Goal: Task Accomplishment & Management: Manage account settings

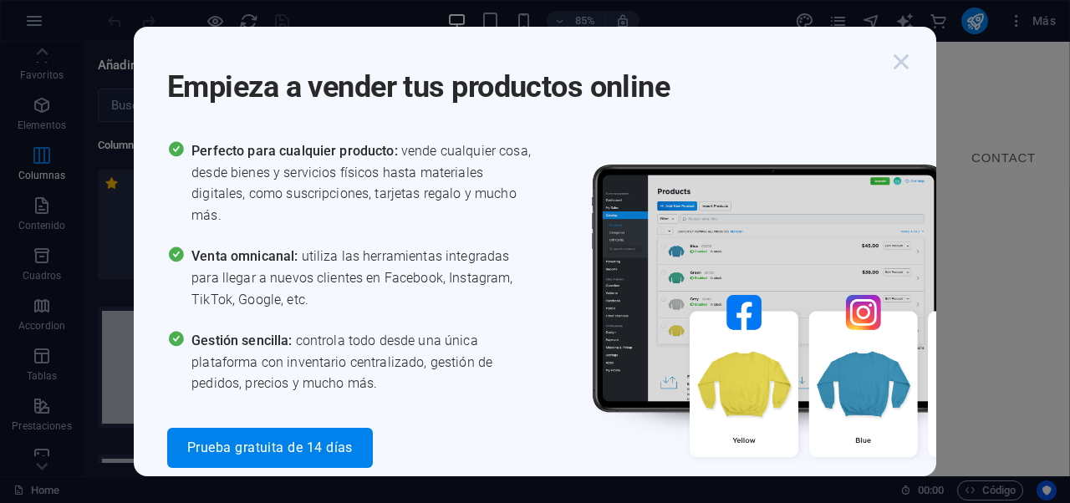
click at [904, 62] on icon "button" at bounding box center [901, 62] width 30 height 30
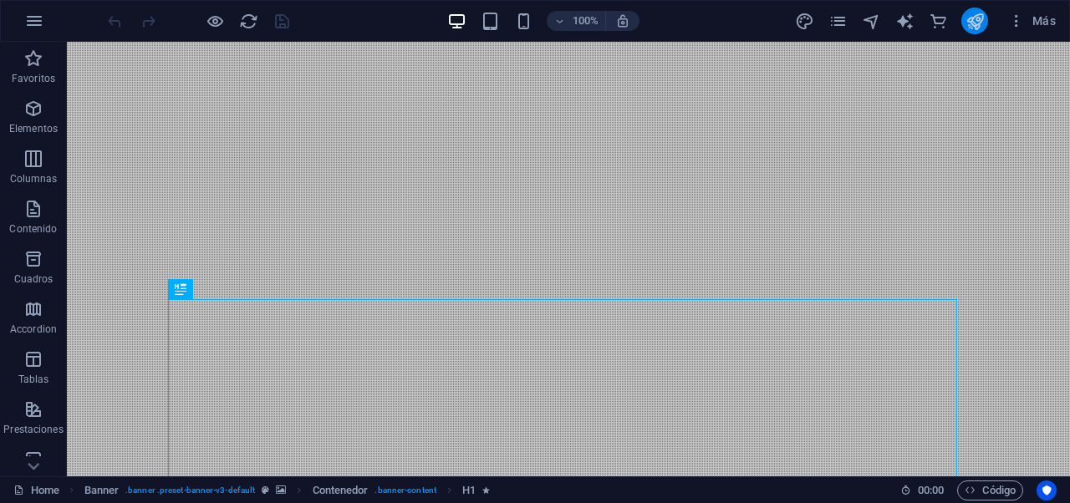
click at [978, 29] on icon "publish" at bounding box center [975, 21] width 19 height 19
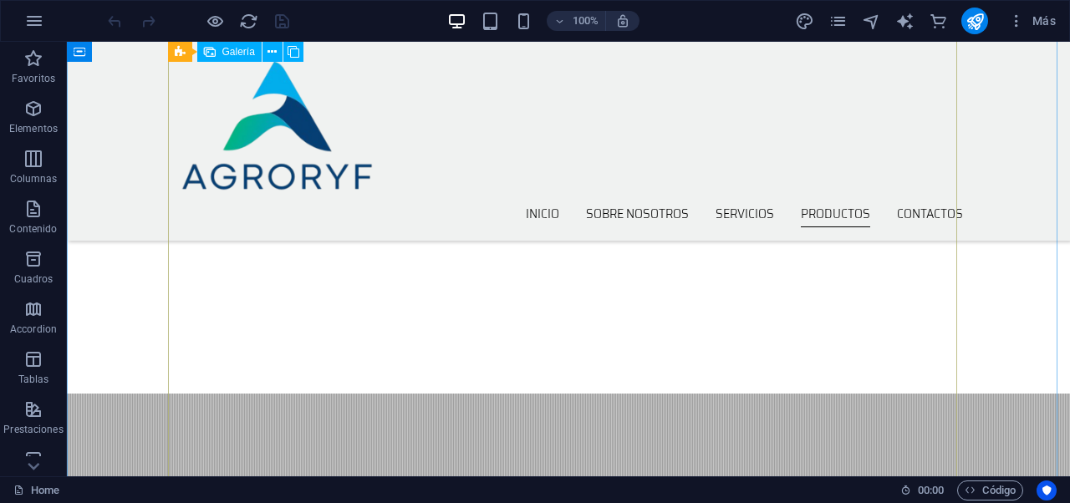
scroll to position [1932, 0]
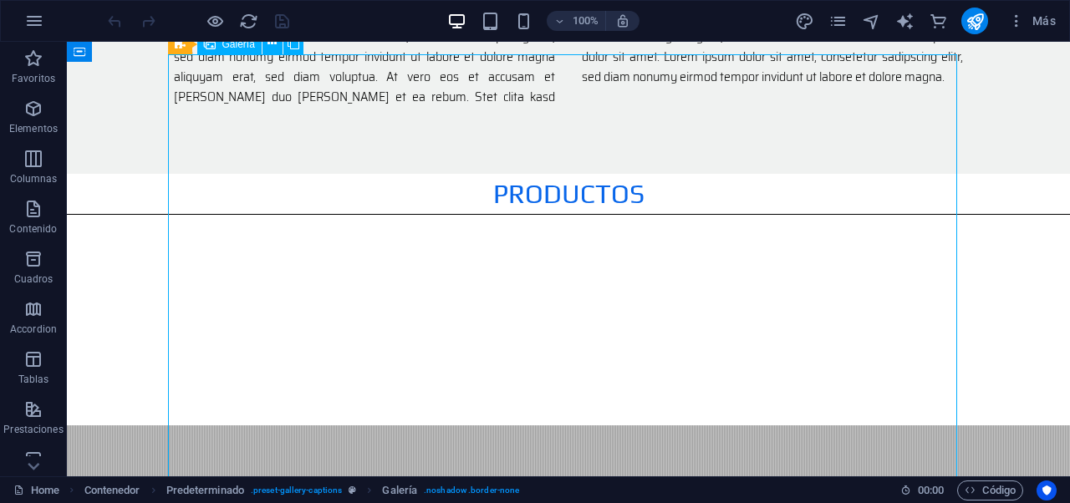
click at [359, 186] on div "Arrastra aquí para reemplazar el contenido existente. Si quieres crear un eleme…" at bounding box center [568, 259] width 1003 height 435
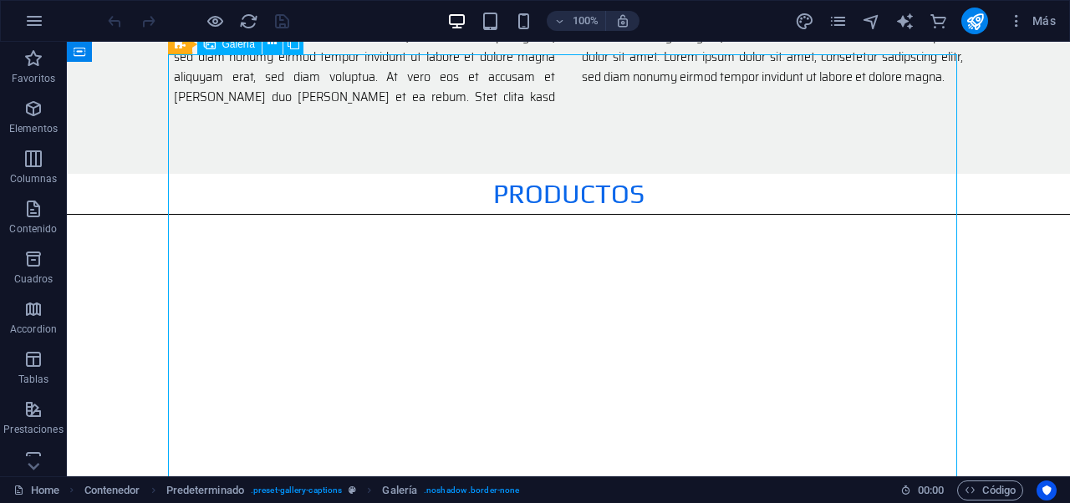
select select "4"
select select "px"
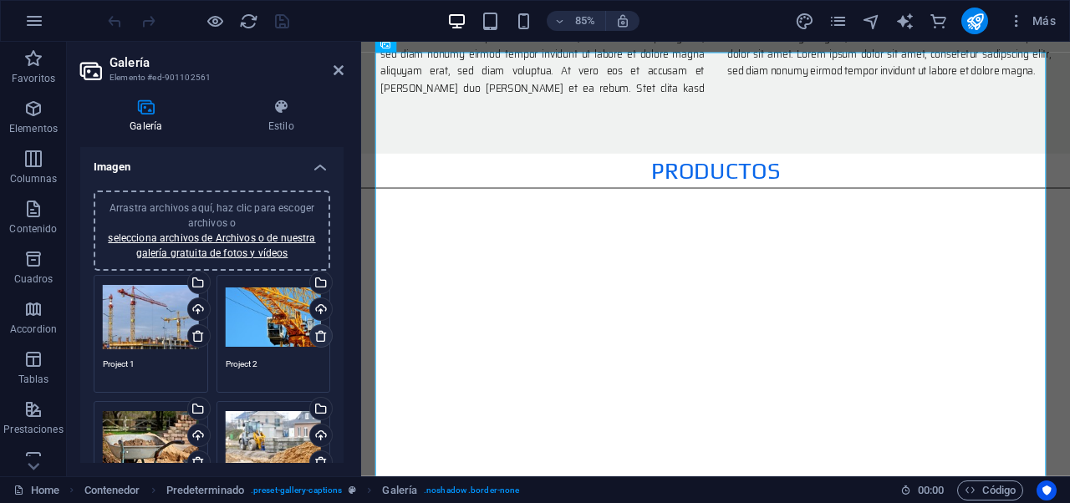
click at [314, 338] on icon at bounding box center [320, 335] width 13 height 13
type textarea "Project 3"
type textarea "Project 4"
type textarea "Project 5"
type textarea "Project 6"
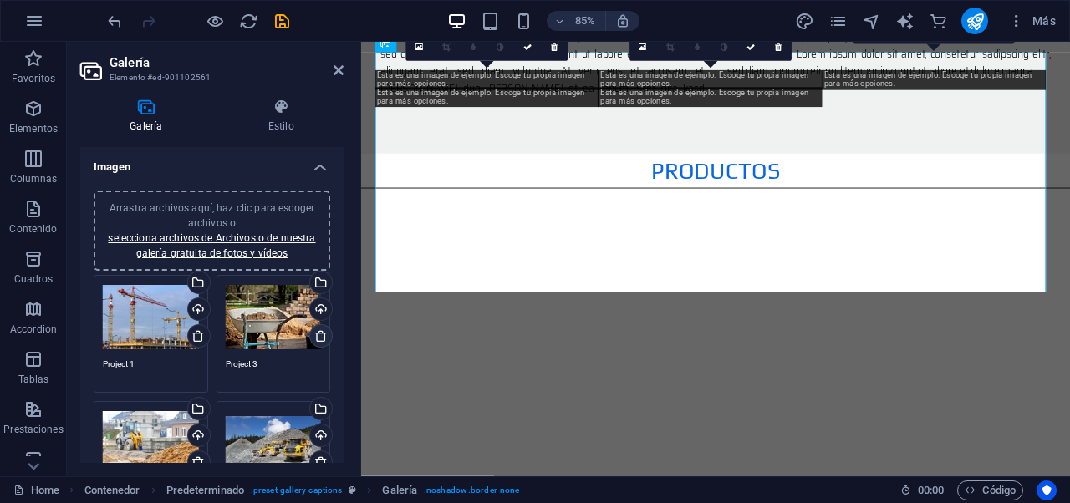
click at [316, 332] on icon at bounding box center [320, 335] width 13 height 13
type textarea "Project 4"
type textarea "Project 5"
type textarea "Project 6"
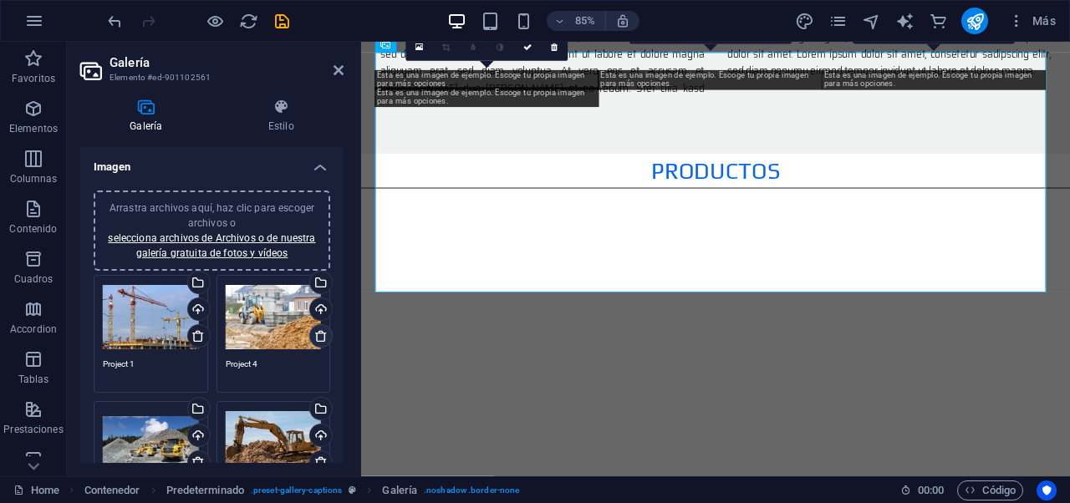
click at [316, 332] on icon at bounding box center [320, 335] width 13 height 13
type textarea "Project 5"
type textarea "Project 6"
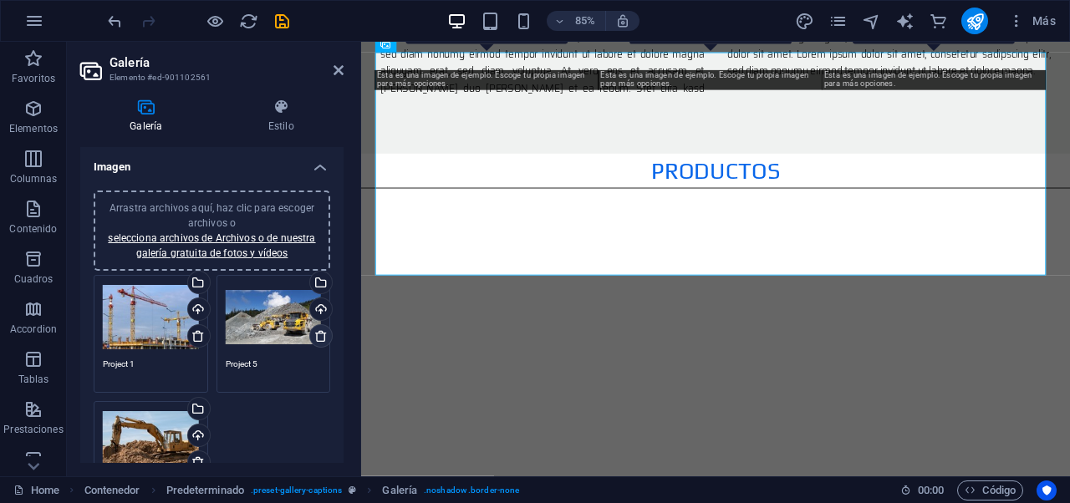
click at [317, 334] on icon at bounding box center [320, 335] width 13 height 13
type textarea "Project 6"
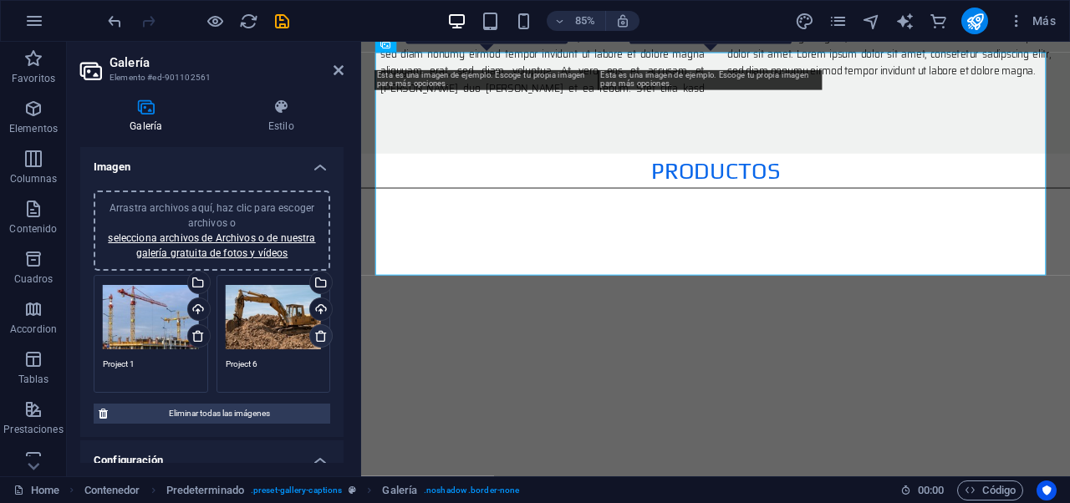
click at [317, 334] on icon at bounding box center [320, 335] width 13 height 13
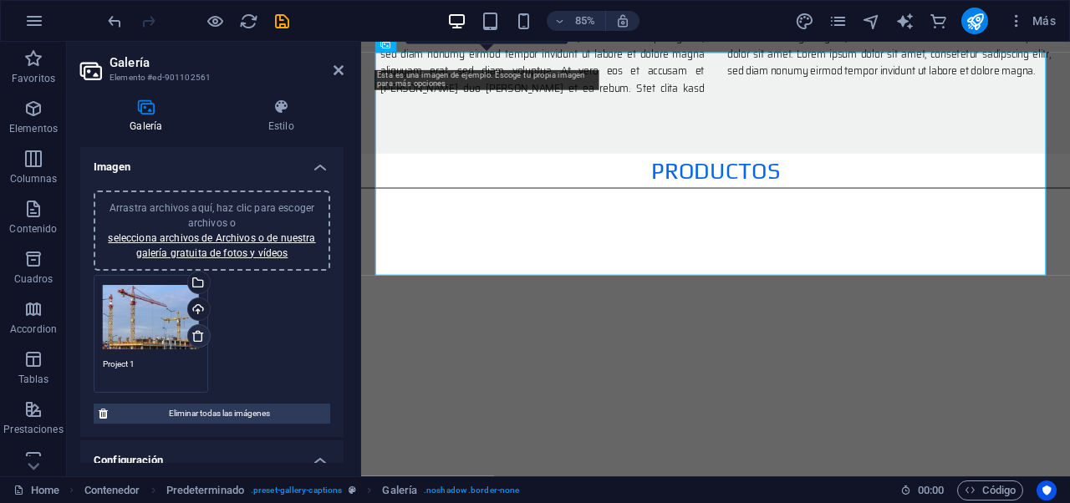
click at [199, 340] on icon at bounding box center [197, 335] width 13 height 13
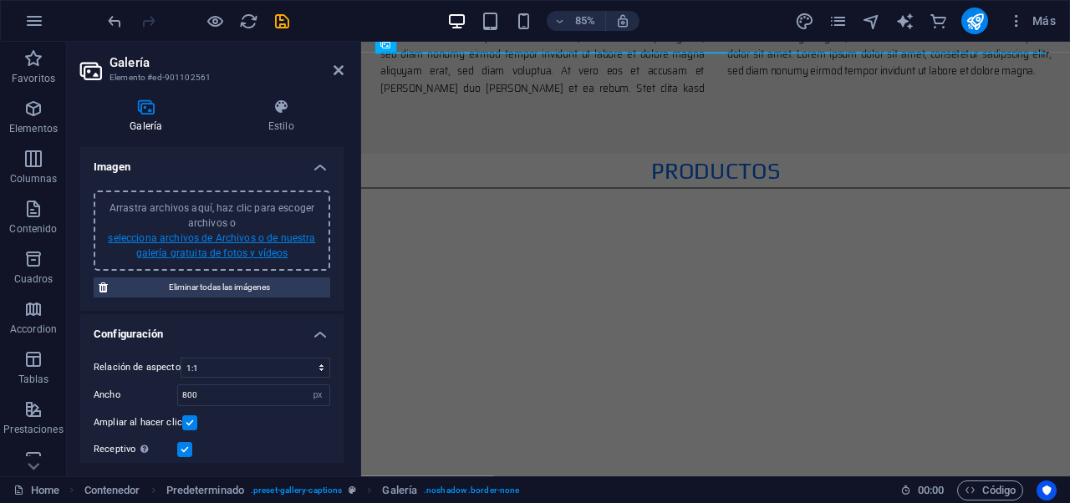
click at [203, 255] on link "selecciona archivos de Archivos o de nuestra galería gratuita de fotos y vídeos" at bounding box center [211, 245] width 207 height 27
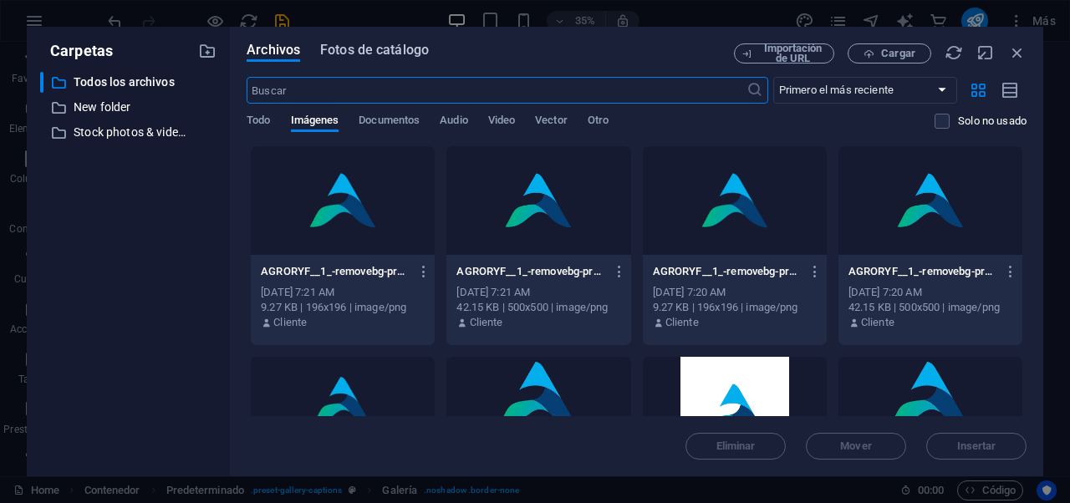
click at [365, 55] on span "Fotos de catálogo" at bounding box center [374, 50] width 109 height 20
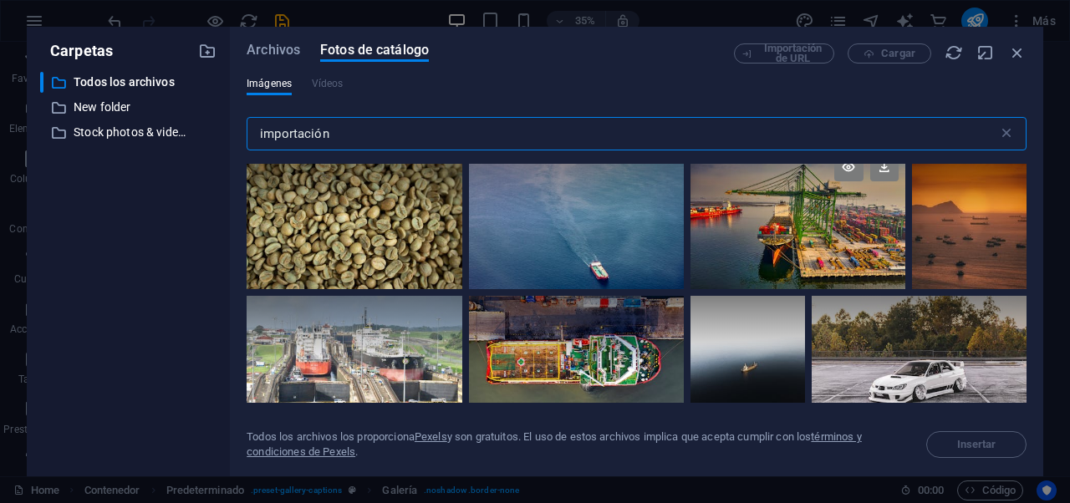
scroll to position [175, 0]
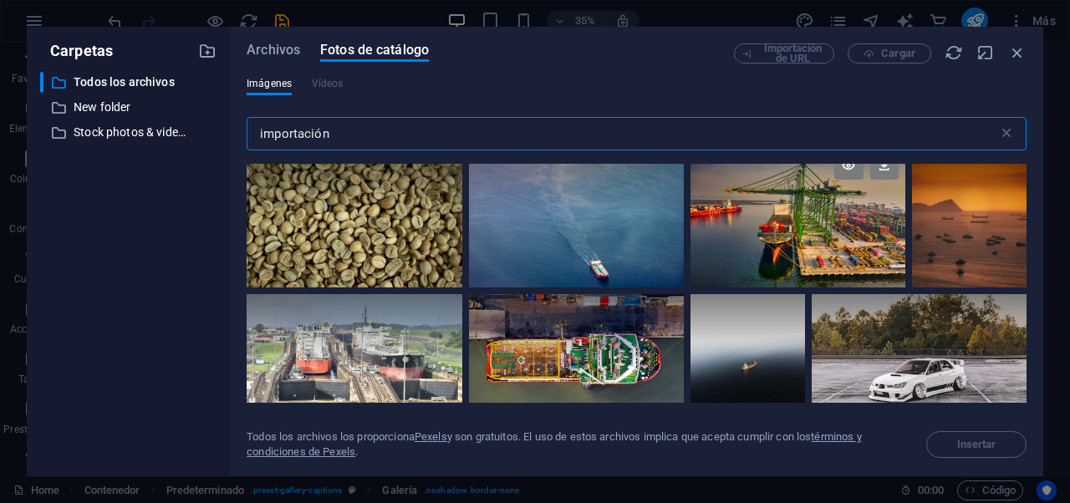
type input "importación"
click at [779, 264] on div at bounding box center [798, 217] width 215 height 144
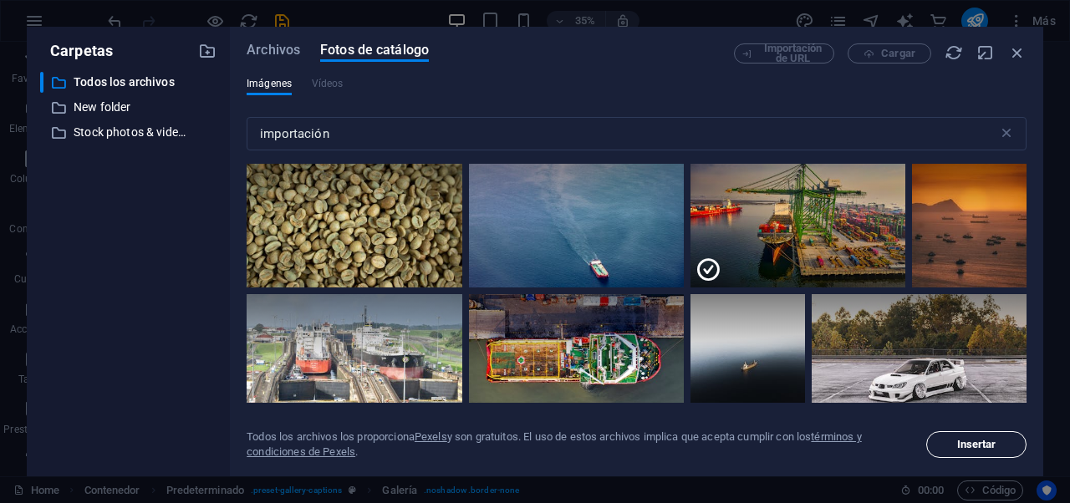
click at [978, 442] on span "Insertar" at bounding box center [976, 445] width 39 height 10
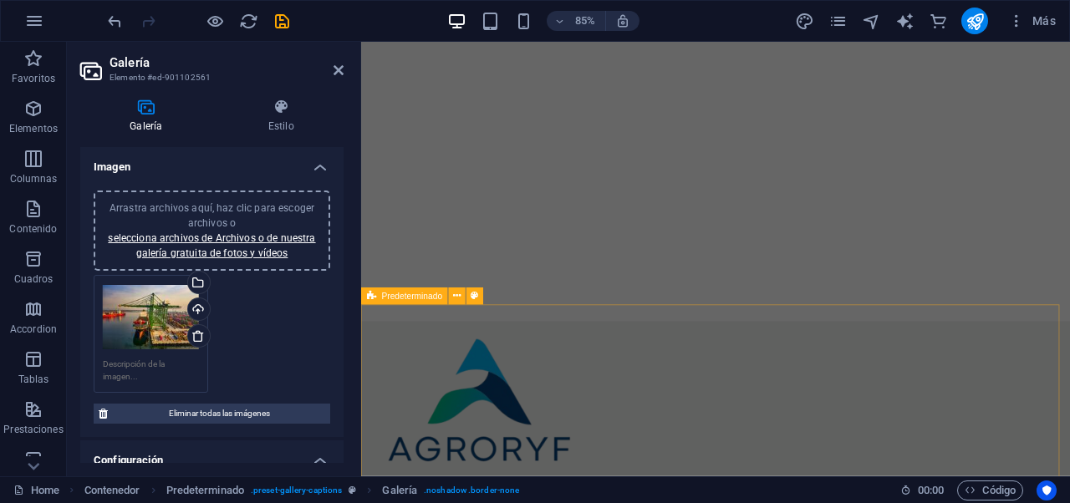
scroll to position [531, 0]
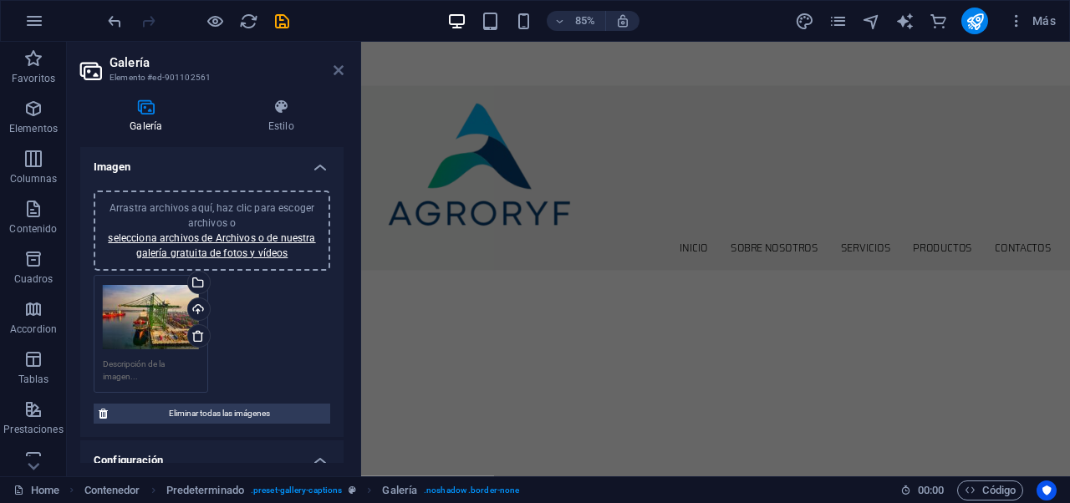
click at [342, 69] on icon at bounding box center [339, 70] width 10 height 13
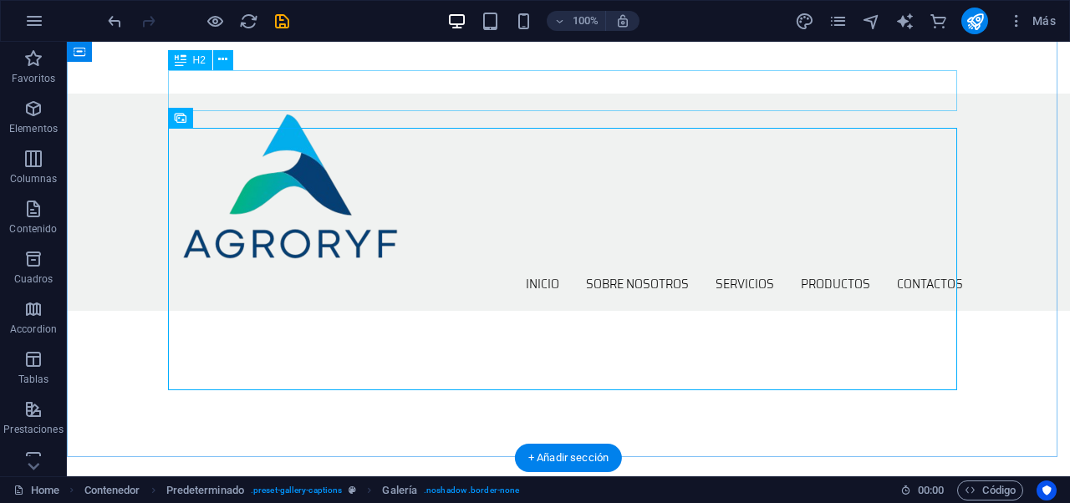
scroll to position [1858, 0]
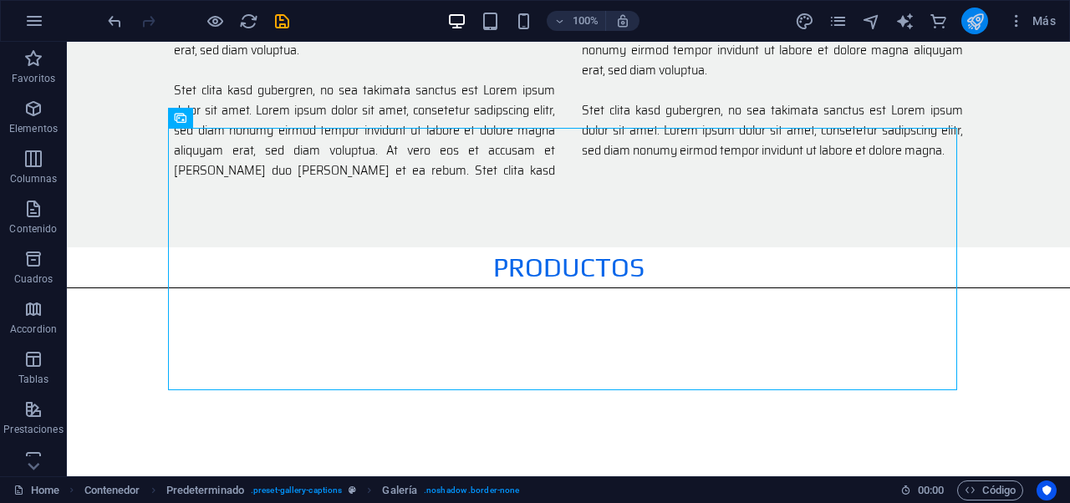
click at [971, 25] on icon "publish" at bounding box center [975, 21] width 19 height 19
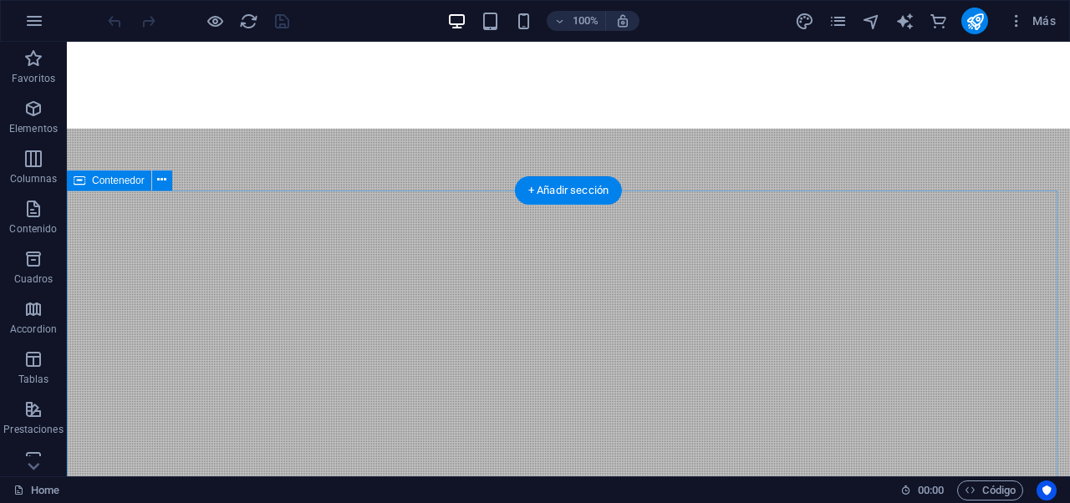
scroll to position [1671, 0]
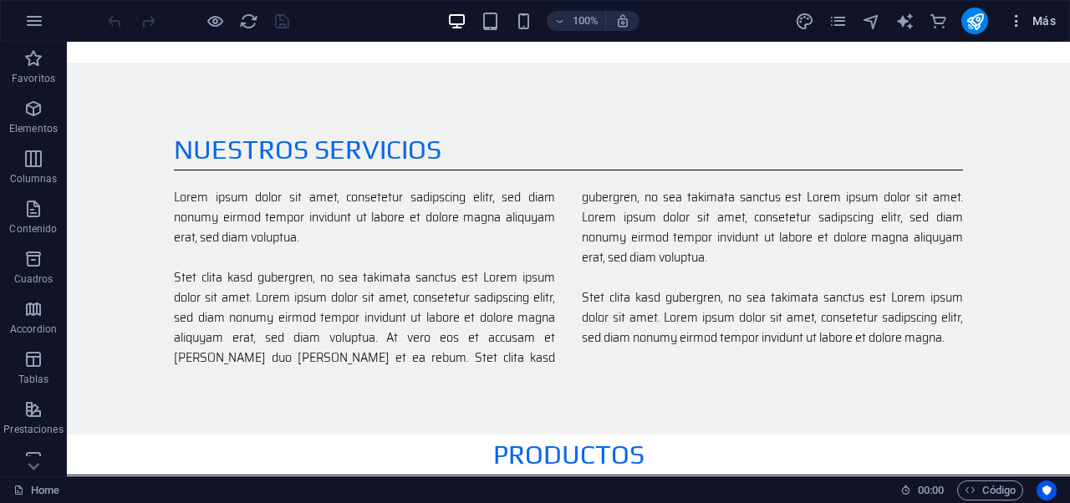
click at [1027, 27] on span "Más" at bounding box center [1033, 21] width 48 height 17
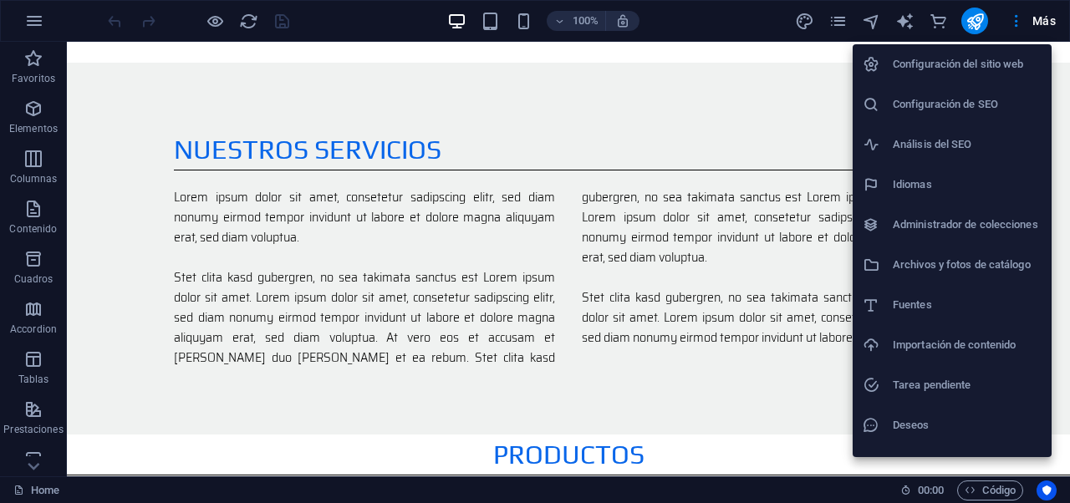
click at [983, 103] on h6 "Configuración de SEO" at bounding box center [967, 104] width 149 height 20
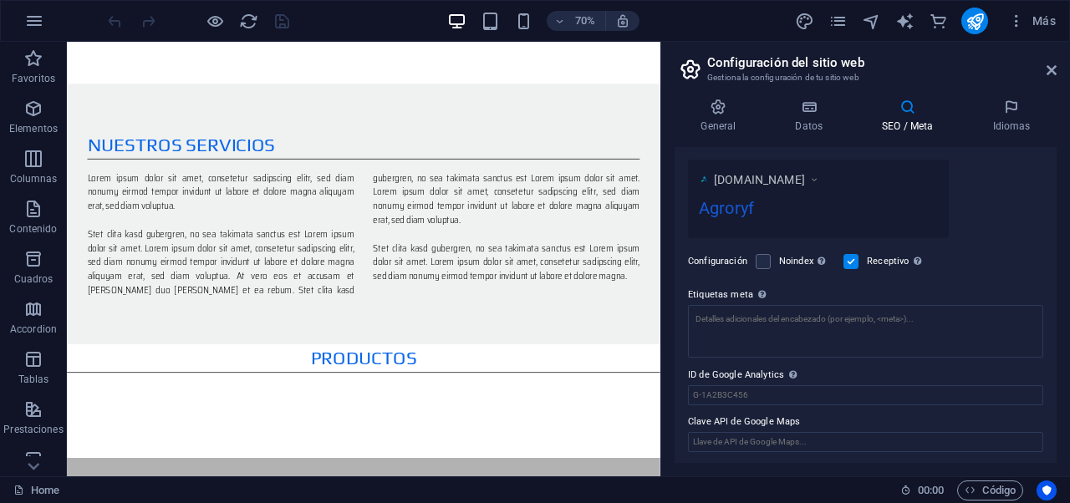
scroll to position [283, 0]
click at [820, 181] on icon at bounding box center [815, 177] width 12 height 17
click at [805, 179] on span "www.example.com" at bounding box center [759, 177] width 91 height 17
click at [927, 23] on div "Más" at bounding box center [928, 21] width 268 height 27
click at [938, 20] on icon "commerce" at bounding box center [938, 21] width 19 height 19
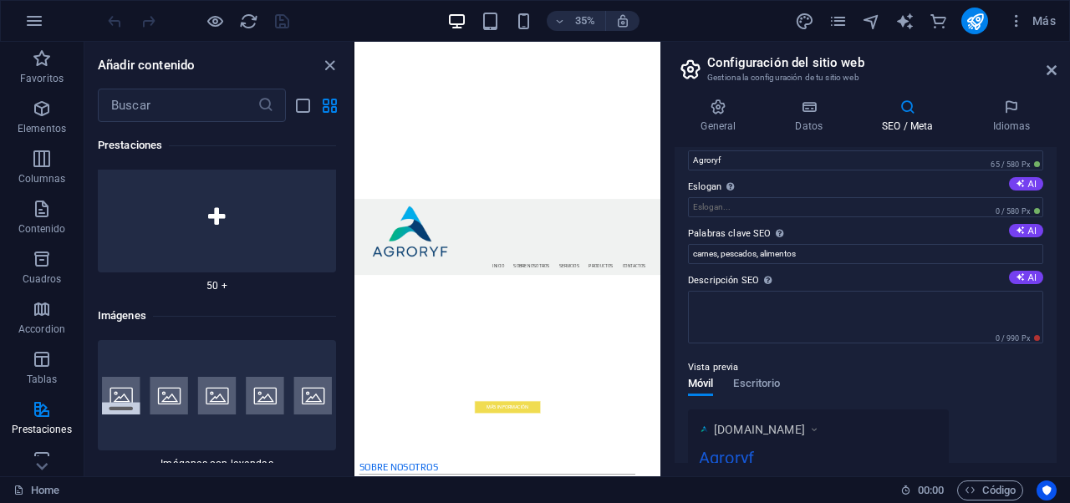
scroll to position [0, 0]
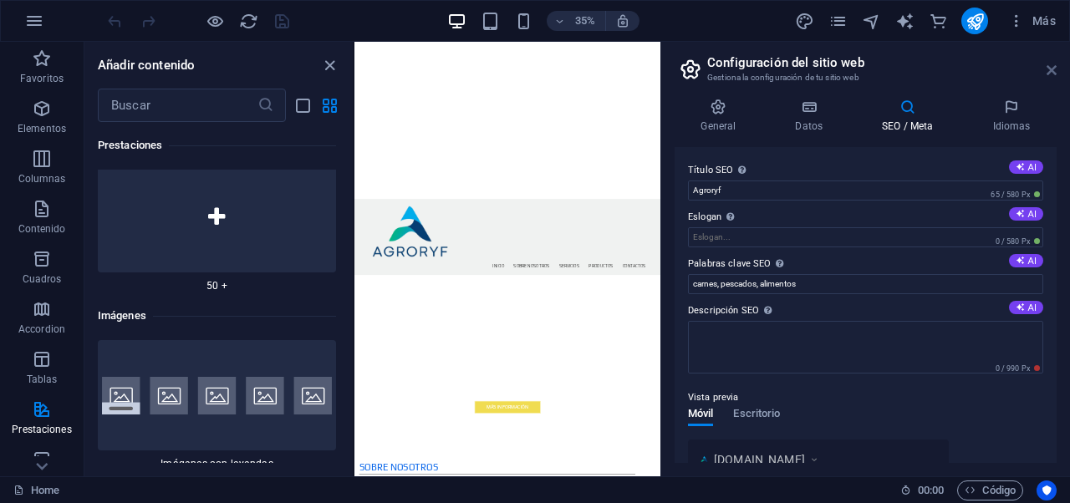
click at [1049, 66] on icon at bounding box center [1052, 70] width 10 height 13
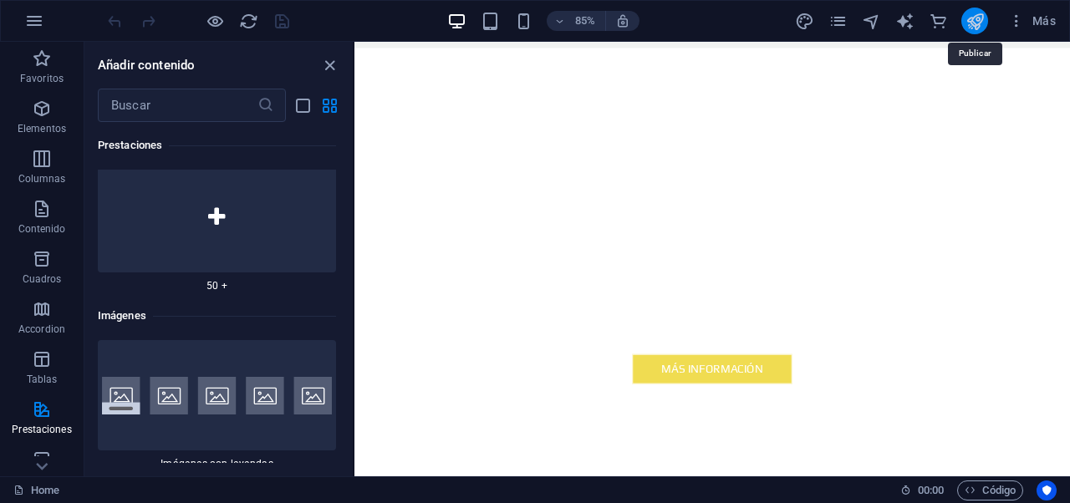
click at [976, 26] on icon "publish" at bounding box center [975, 21] width 19 height 19
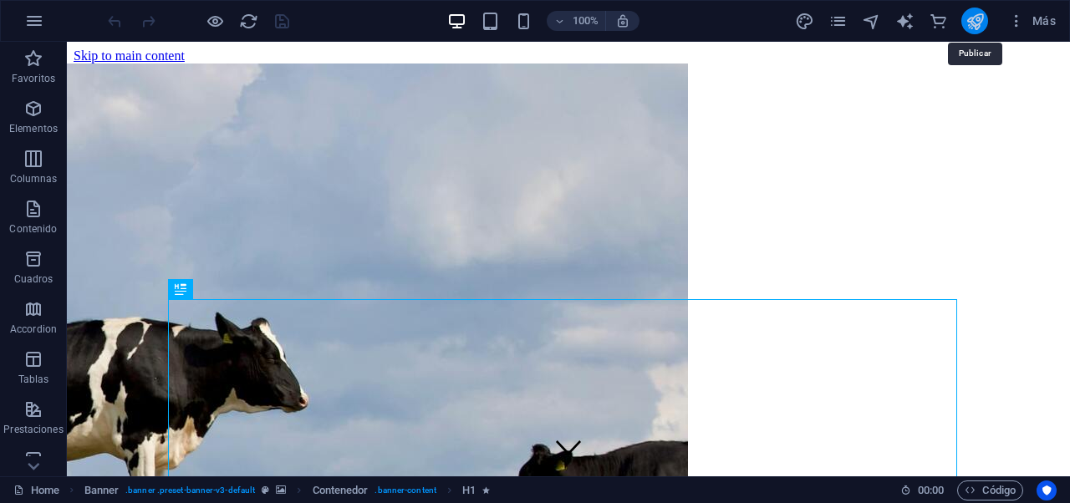
click at [970, 21] on icon "publish" at bounding box center [975, 21] width 19 height 19
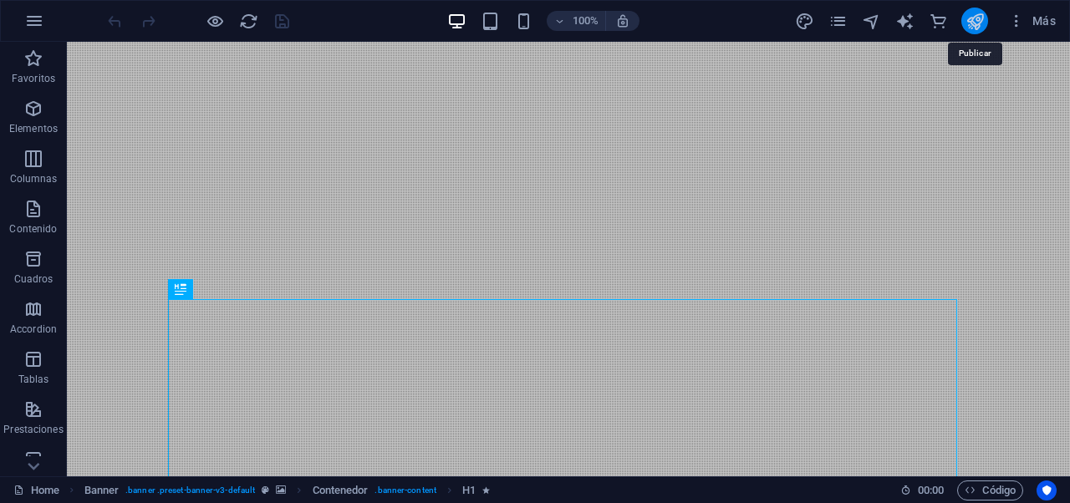
click at [972, 23] on icon "publish" at bounding box center [975, 21] width 19 height 19
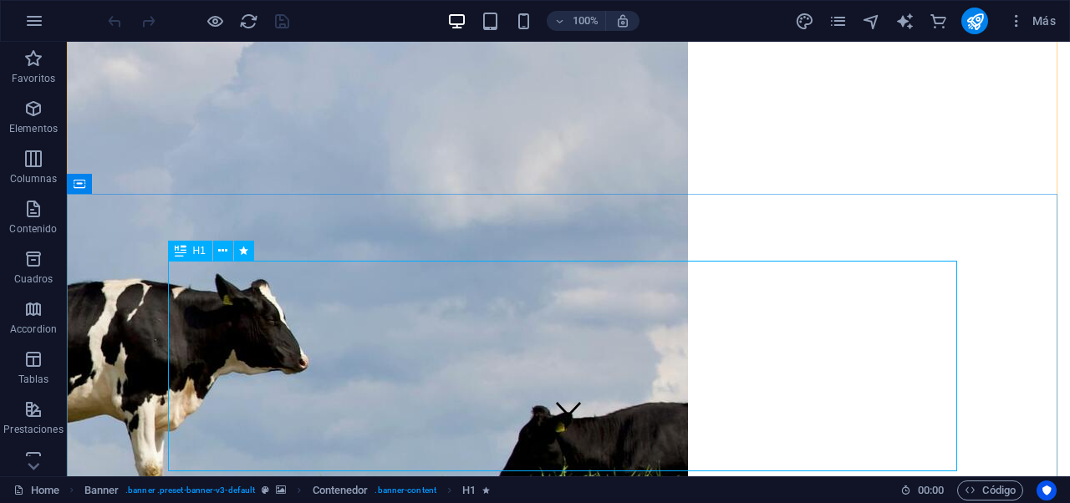
scroll to position [46, 0]
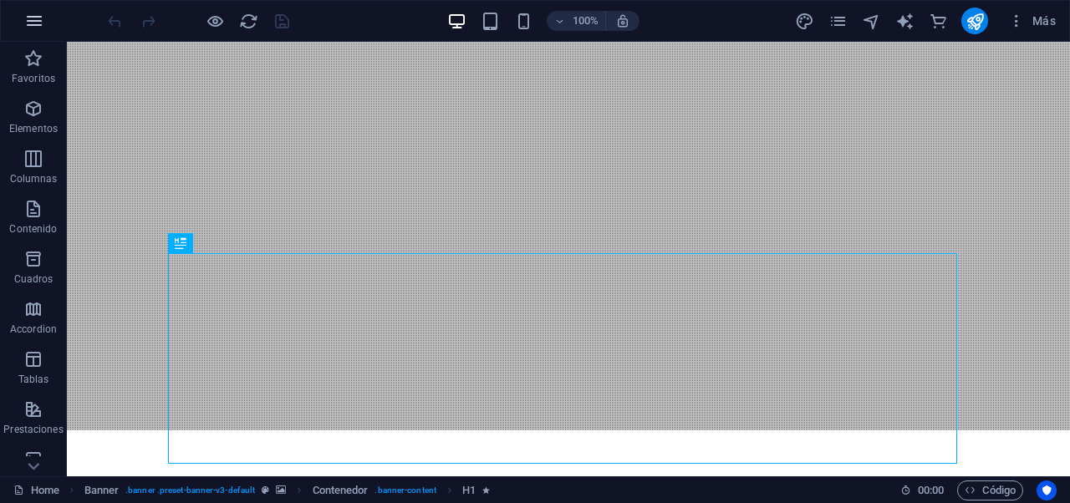
click at [34, 18] on icon "button" at bounding box center [34, 21] width 20 height 20
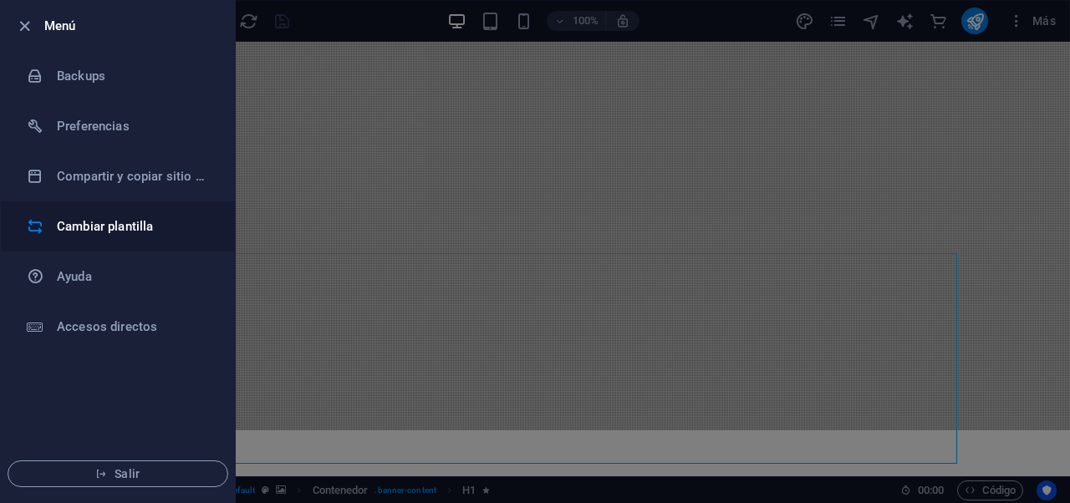
click at [102, 227] on h6 "Cambiar plantilla" at bounding box center [134, 227] width 155 height 20
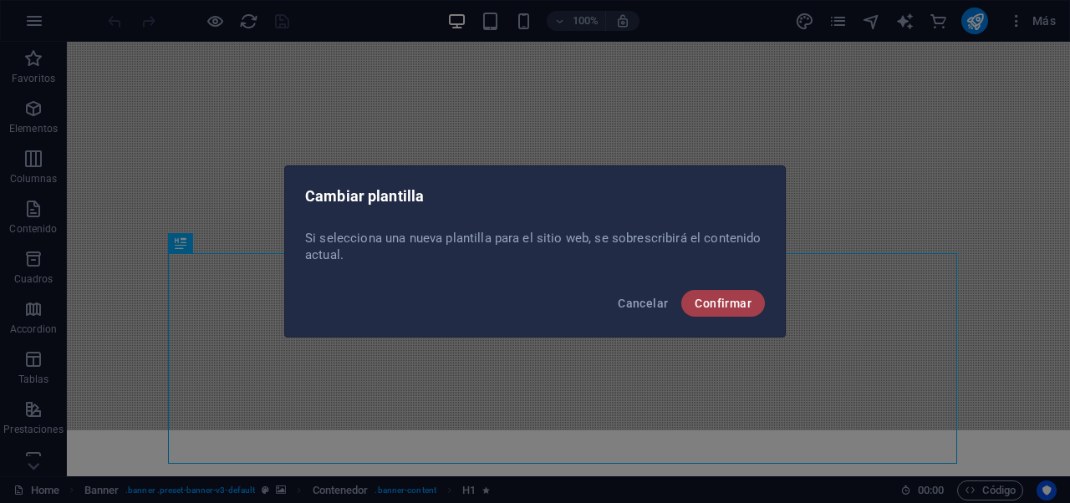
click at [747, 304] on span "Confirmar" at bounding box center [723, 303] width 57 height 13
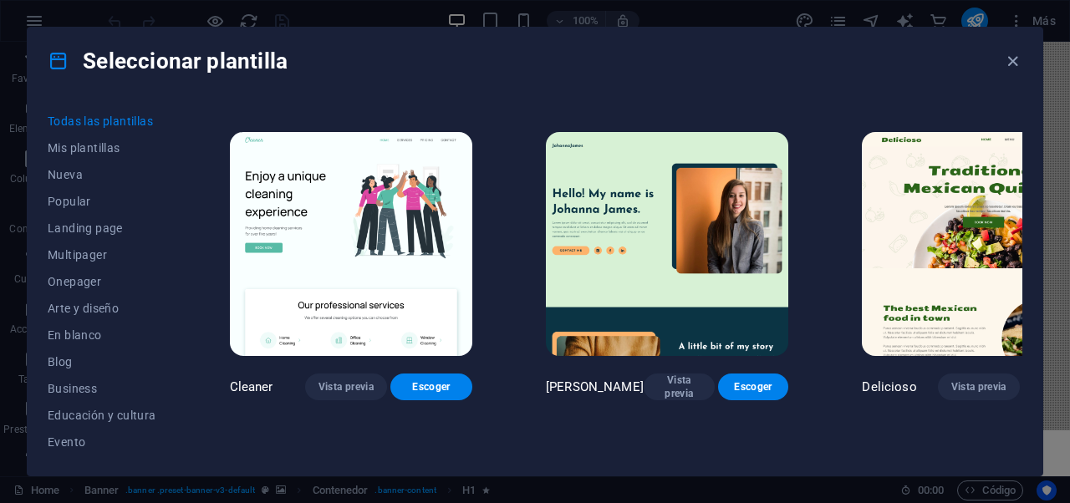
scroll to position [3214, 0]
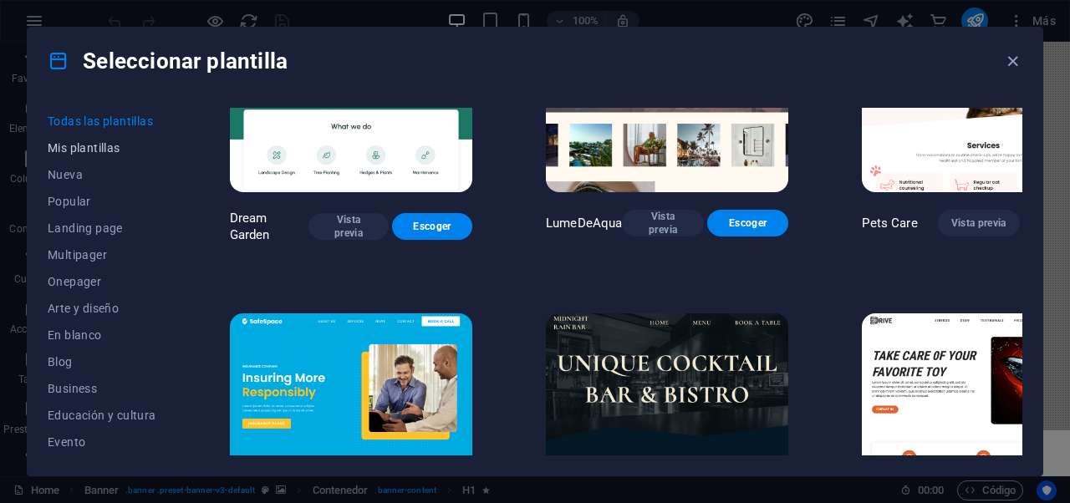
click at [84, 153] on span "Mis plantillas" at bounding box center [102, 147] width 109 height 13
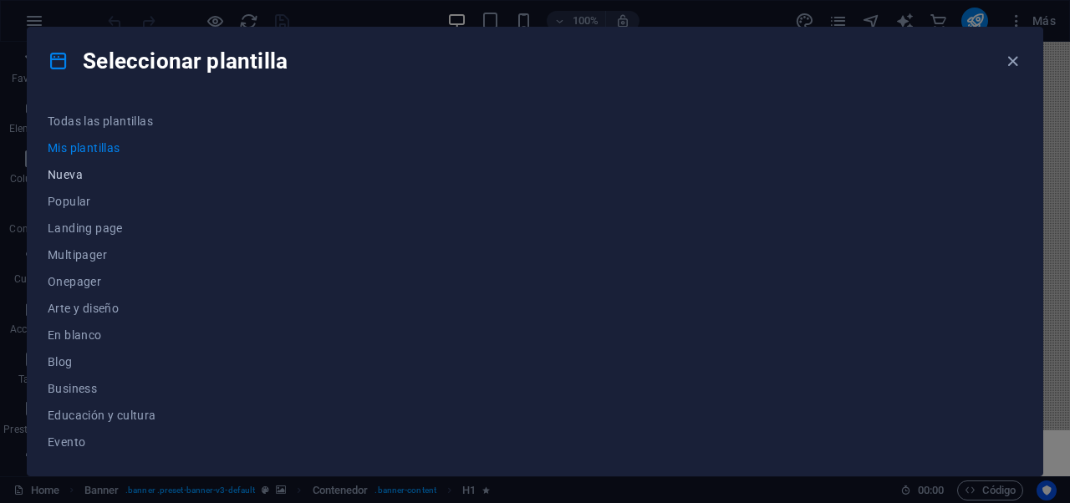
click at [89, 167] on button "Nueva" at bounding box center [102, 174] width 109 height 27
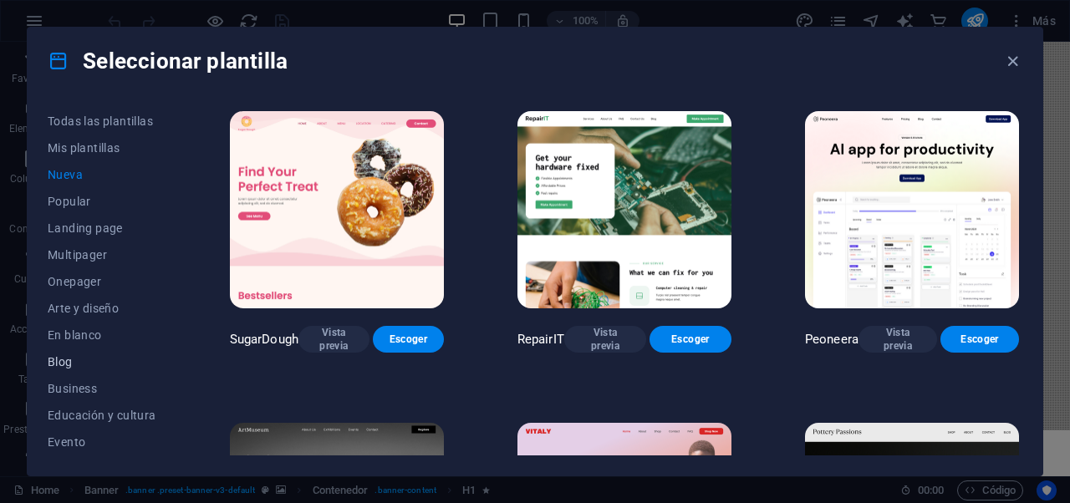
click at [73, 368] on span "Blog" at bounding box center [102, 361] width 109 height 13
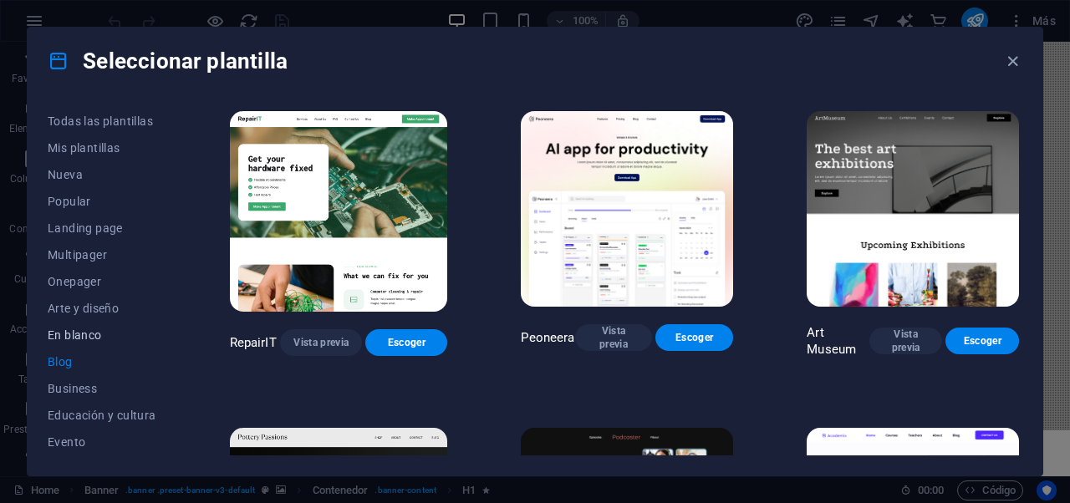
click at [89, 329] on span "En blanco" at bounding box center [102, 335] width 109 height 13
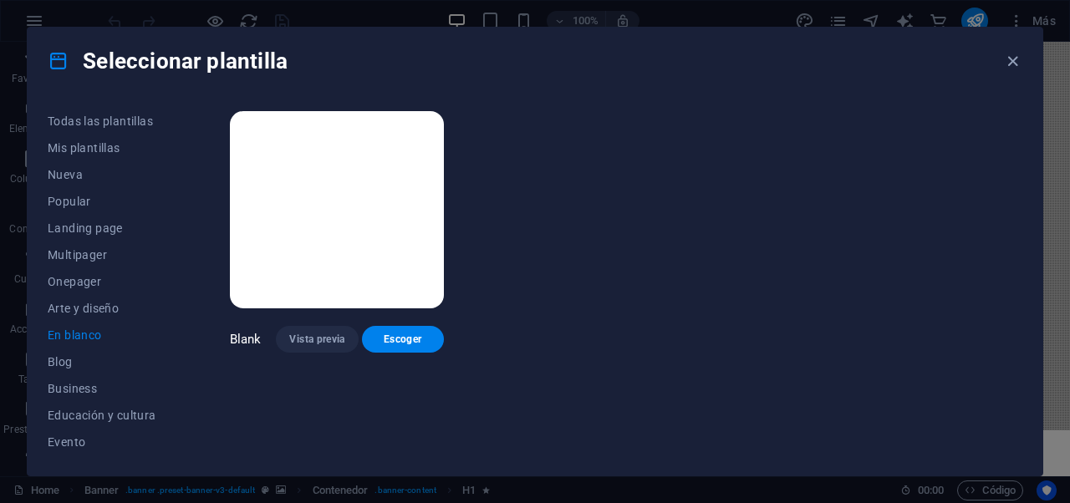
click at [321, 254] on img at bounding box center [337, 209] width 214 height 197
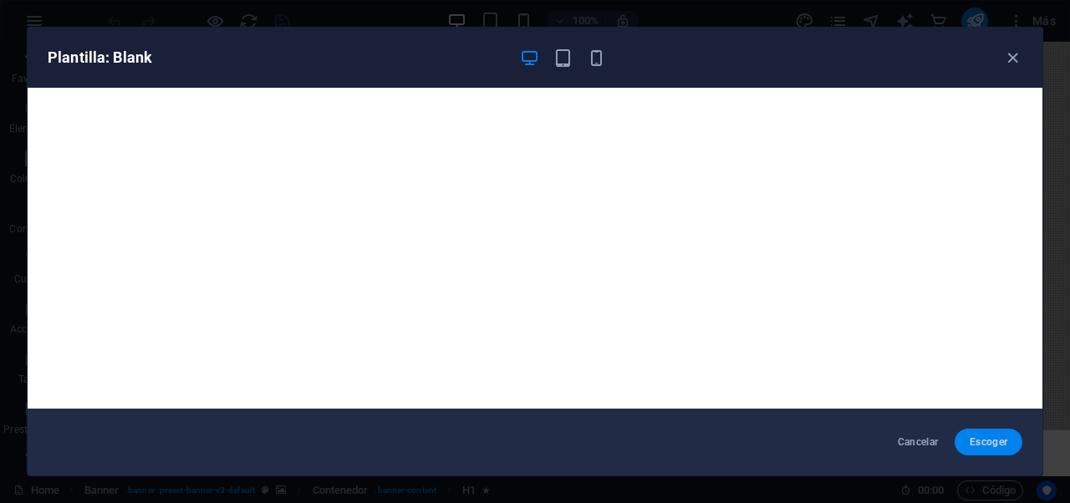
click at [973, 436] on span "Escoger" at bounding box center [988, 442] width 41 height 13
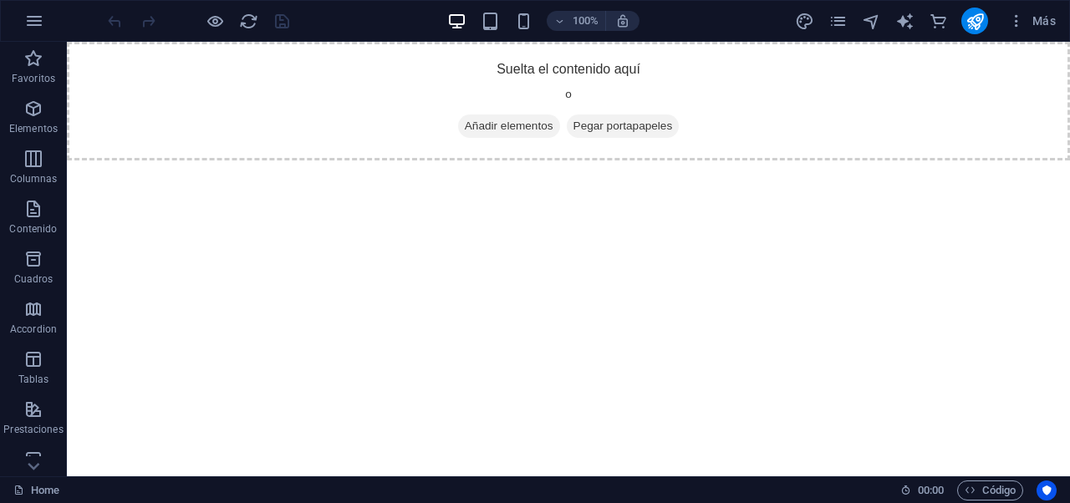
click at [969, 8] on div at bounding box center [975, 21] width 27 height 27
click at [973, 15] on icon "publish" at bounding box center [975, 21] width 19 height 19
click at [875, 25] on icon "navigator" at bounding box center [871, 21] width 19 height 19
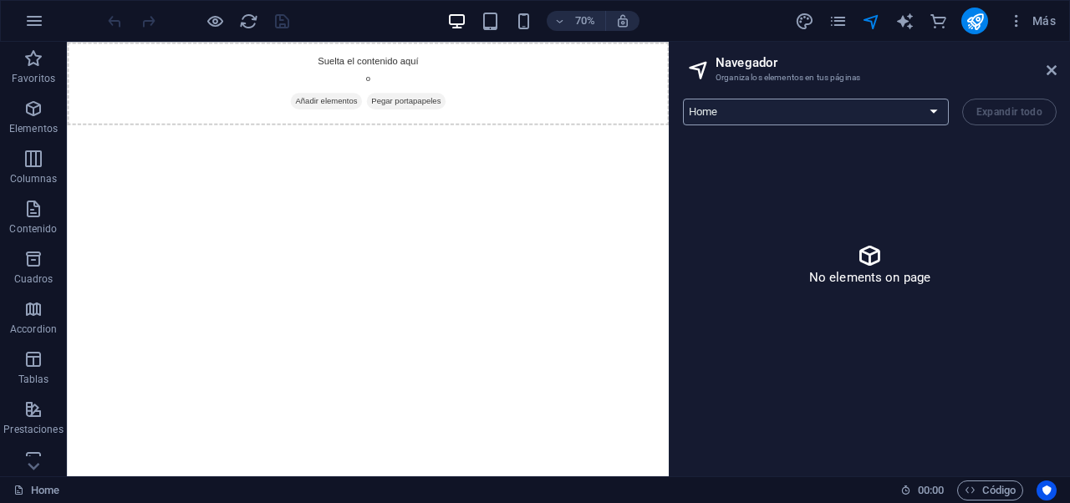
click at [940, 111] on select "Home Legal Notice Privacy" at bounding box center [816, 112] width 266 height 27
click at [830, 23] on icon "pages" at bounding box center [838, 21] width 19 height 19
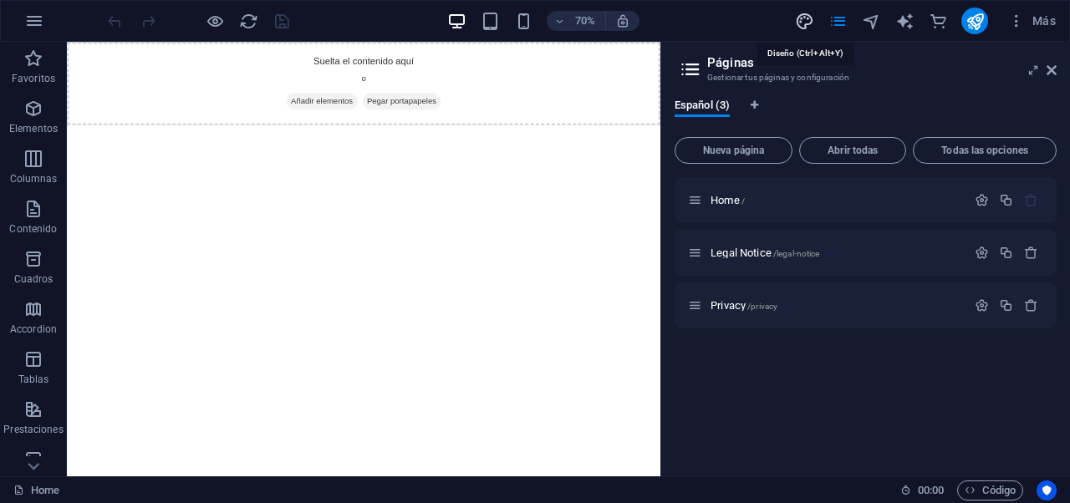
click at [811, 26] on icon "design" at bounding box center [804, 21] width 19 height 19
select select "px"
select select "400"
select select "px"
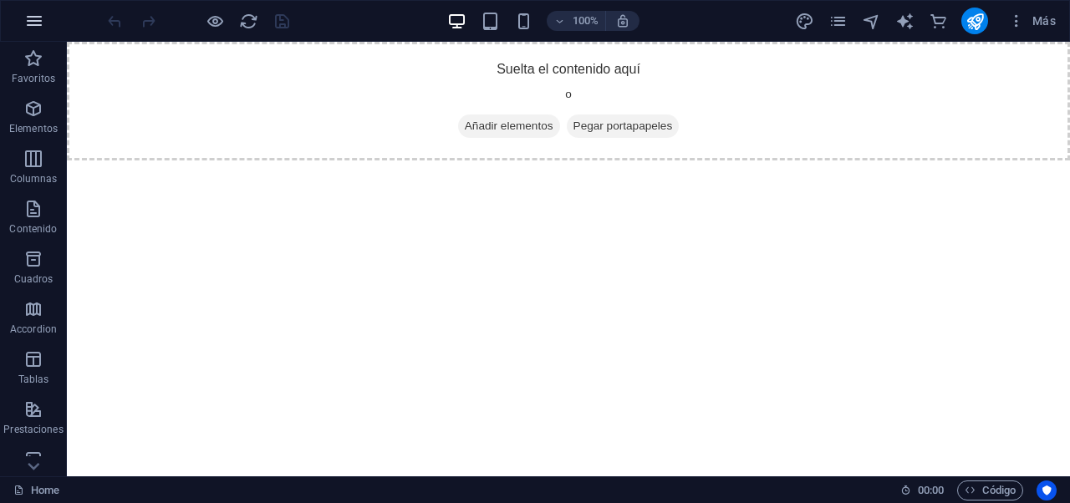
click at [43, 22] on icon "button" at bounding box center [34, 21] width 20 height 20
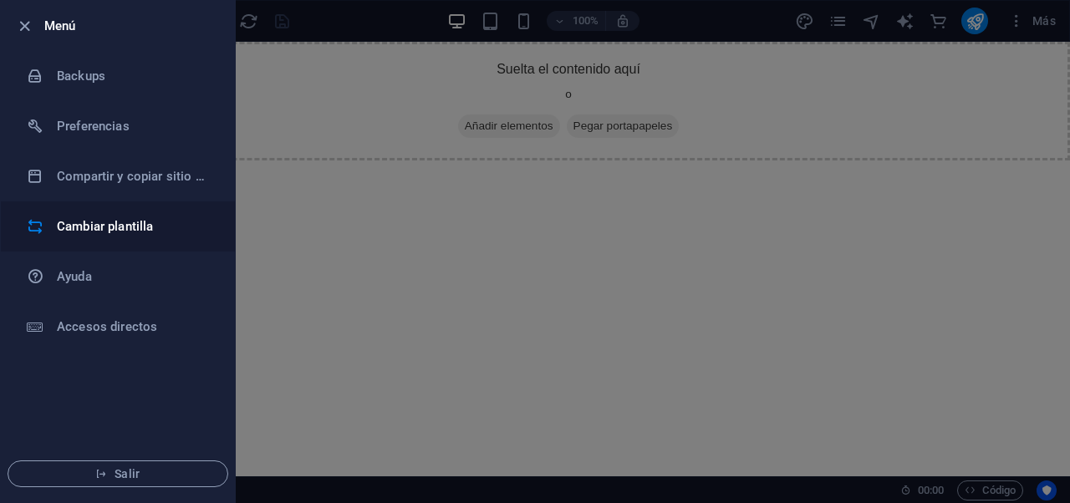
click at [108, 222] on h6 "Cambiar plantilla" at bounding box center [134, 227] width 155 height 20
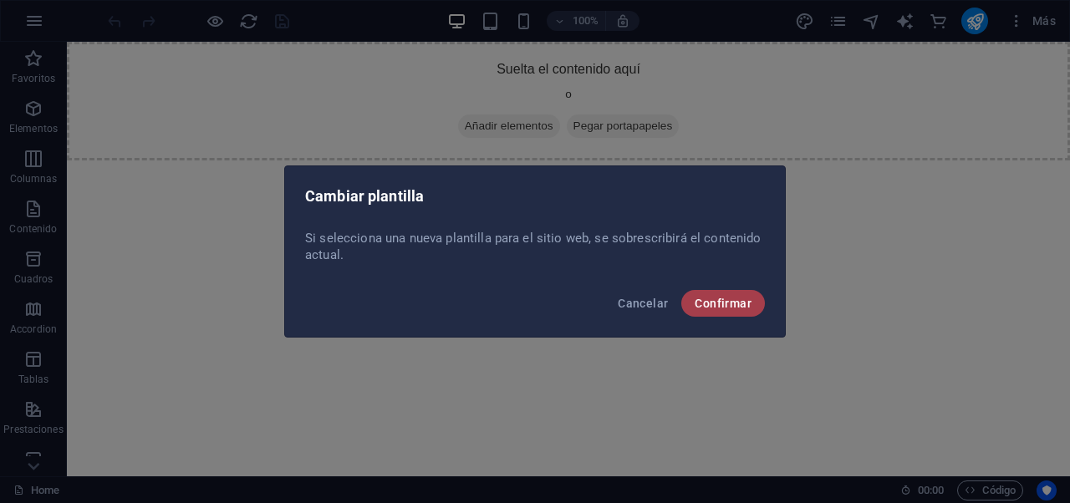
click at [686, 302] on button "Confirmar" at bounding box center [724, 303] width 84 height 27
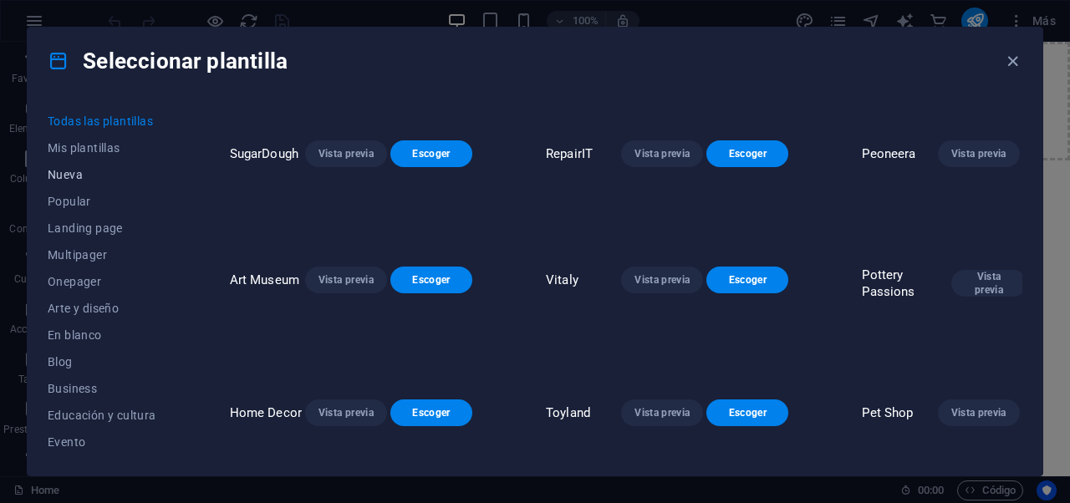
scroll to position [3, 0]
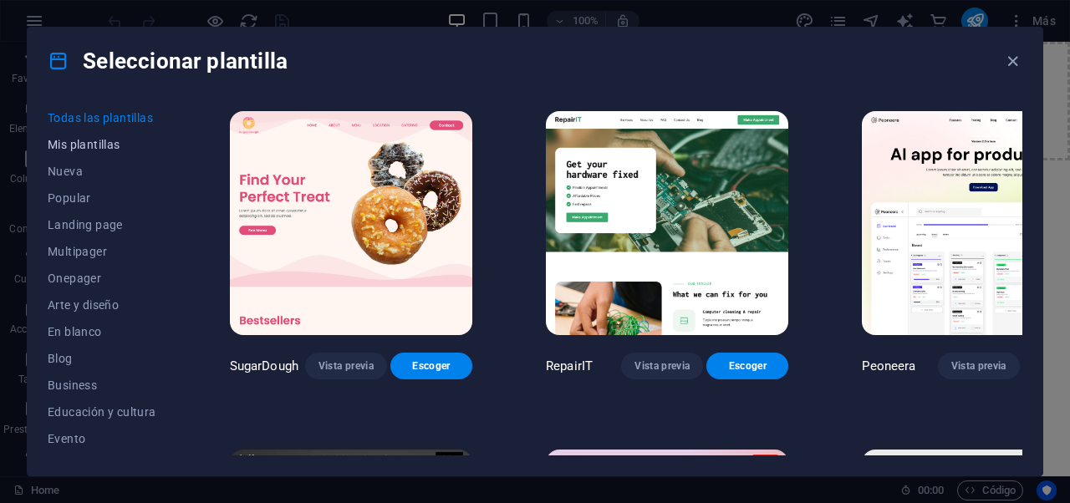
click at [85, 139] on span "Mis plantillas" at bounding box center [102, 144] width 109 height 13
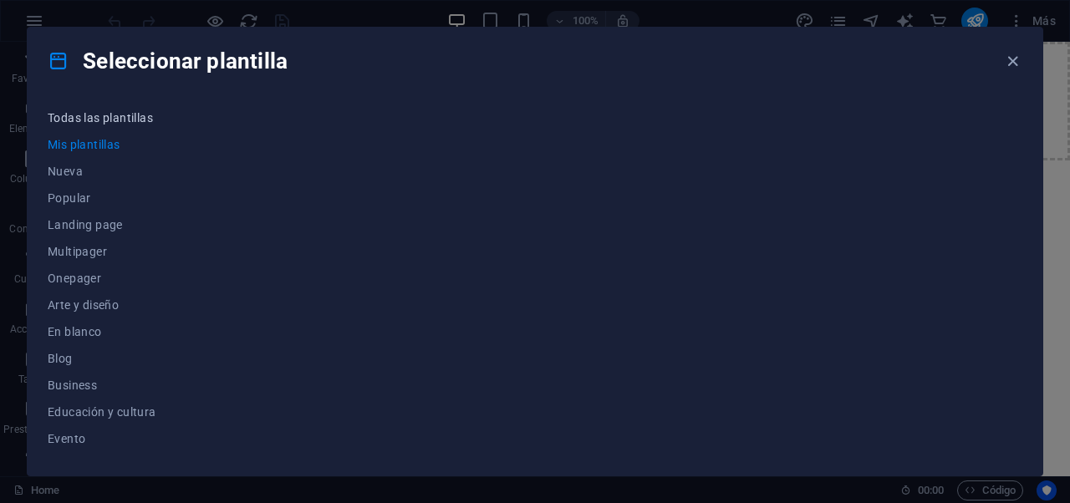
click at [103, 123] on span "Todas las plantillas" at bounding box center [102, 117] width 109 height 13
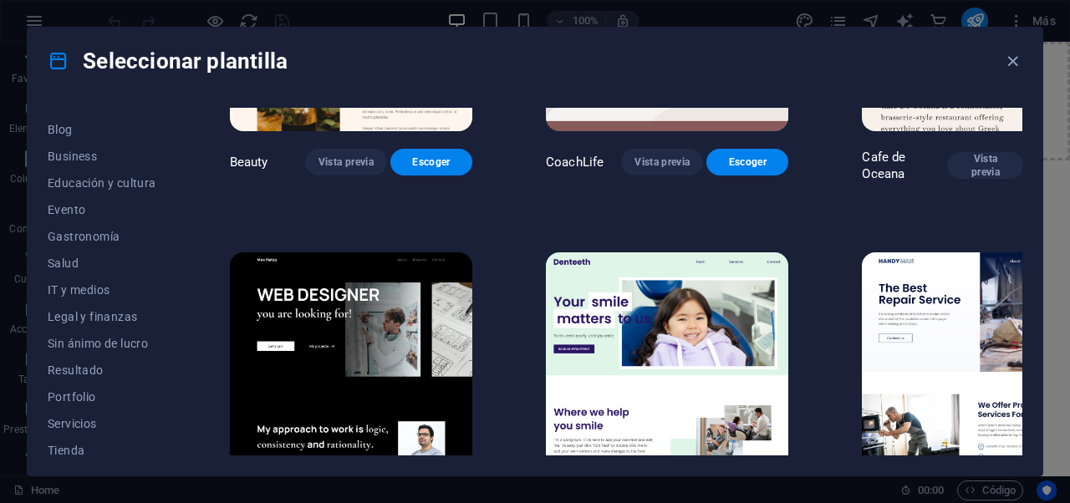
scroll to position [348, 0]
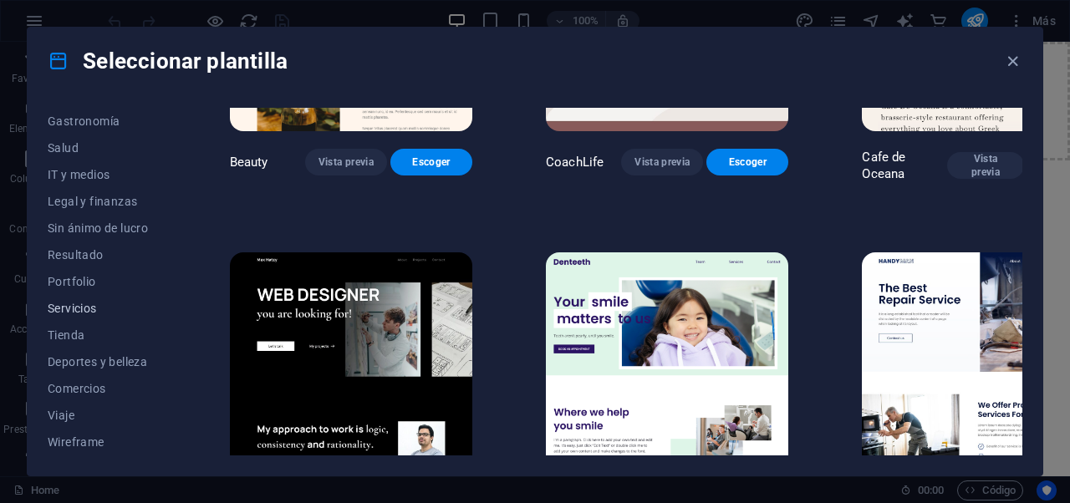
click at [80, 311] on span "Servicios" at bounding box center [102, 308] width 109 height 13
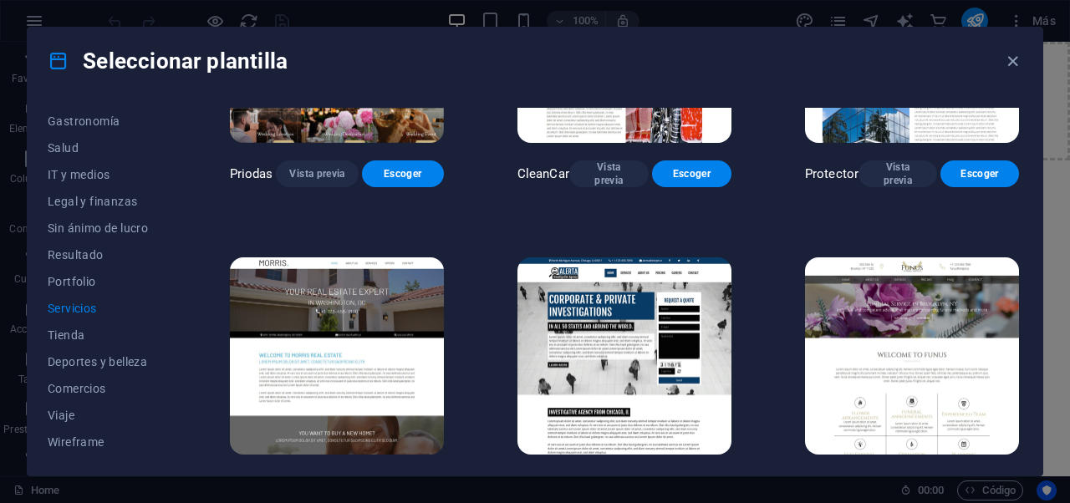
scroll to position [1142, 0]
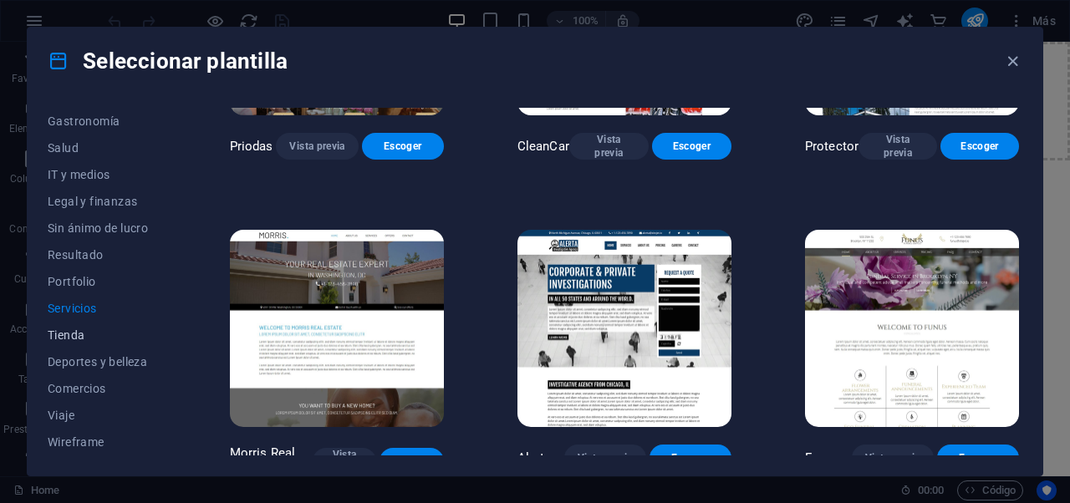
click at [94, 344] on button "Tienda" at bounding box center [102, 335] width 109 height 27
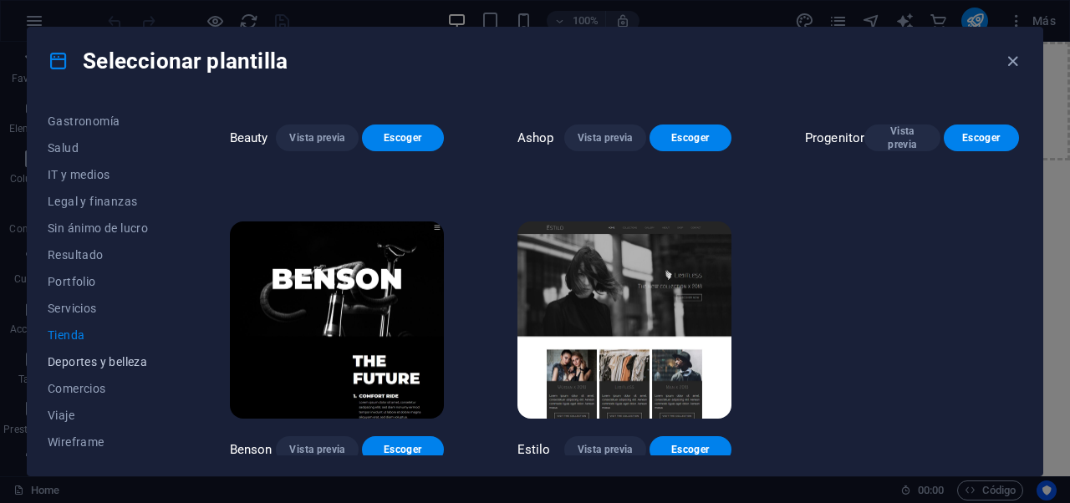
click at [103, 359] on span "Deportes y belleza" at bounding box center [102, 361] width 109 height 13
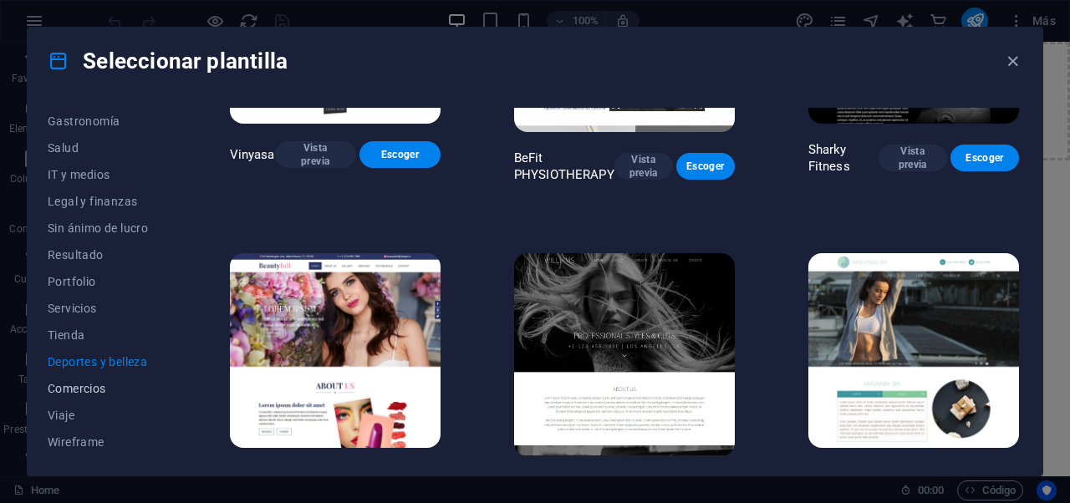
click at [102, 388] on span "Comercios" at bounding box center [102, 388] width 109 height 13
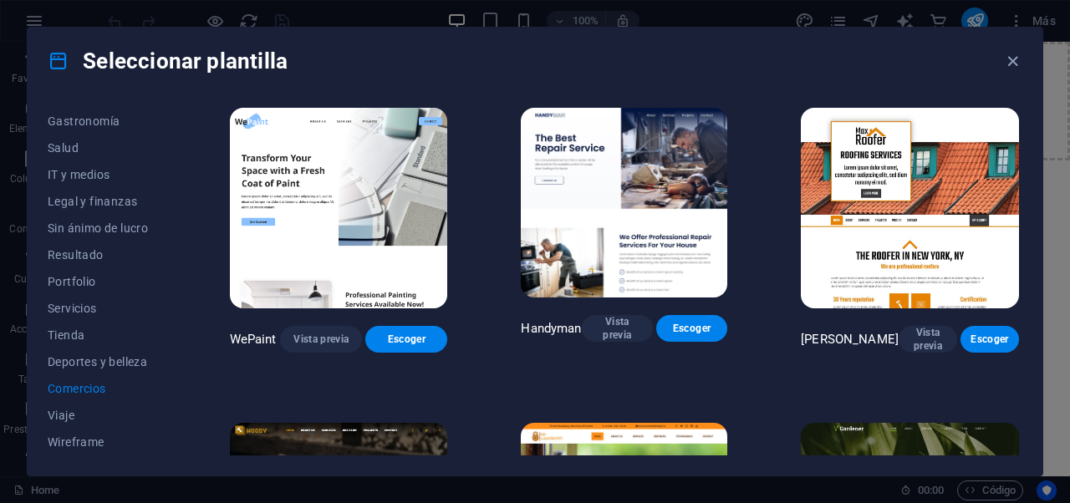
scroll to position [0, 0]
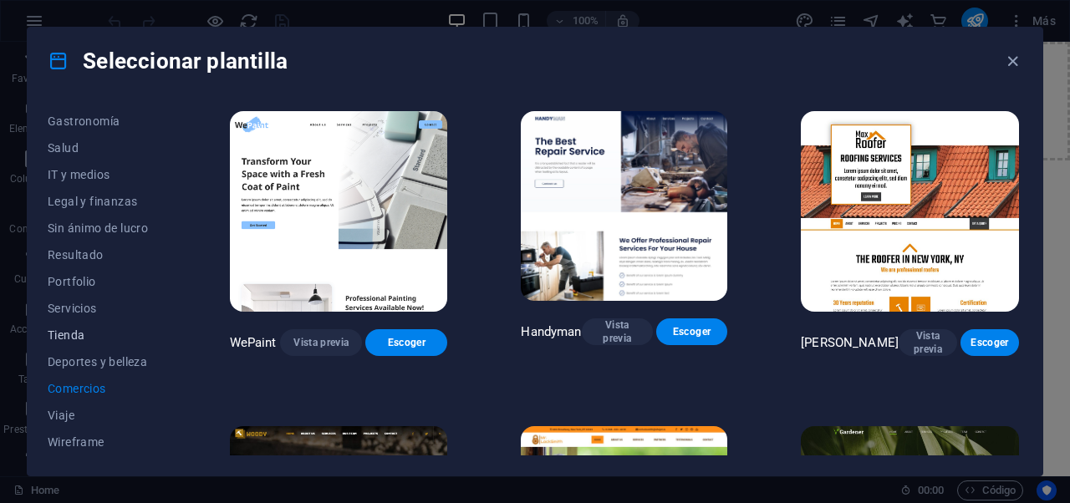
click at [79, 324] on button "Tienda" at bounding box center [102, 335] width 109 height 27
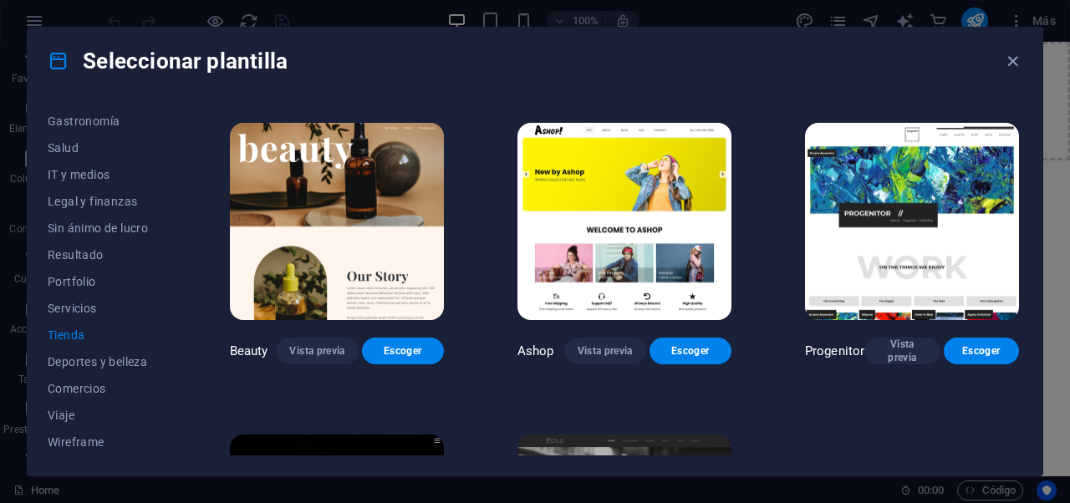
scroll to position [604, 0]
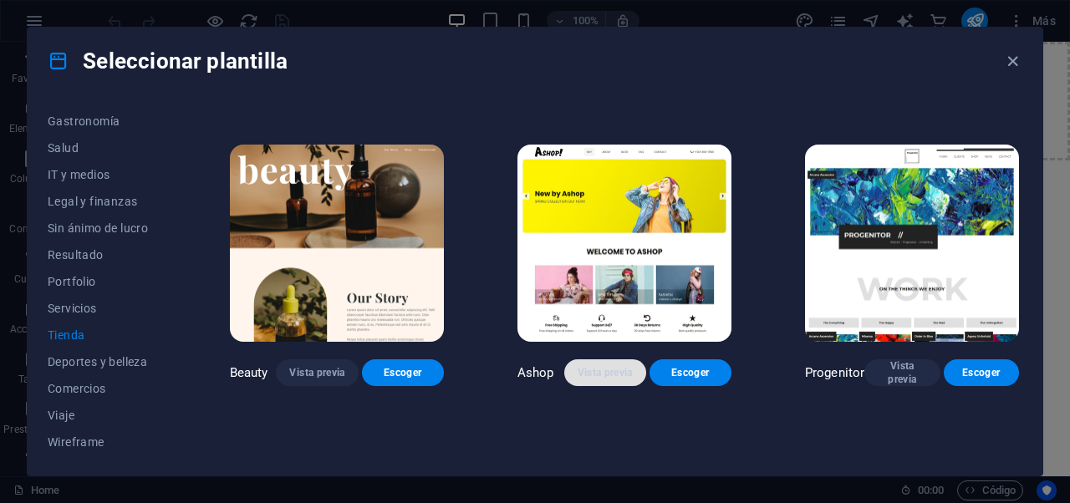
click at [585, 366] on span "Vista previa" at bounding box center [605, 372] width 55 height 13
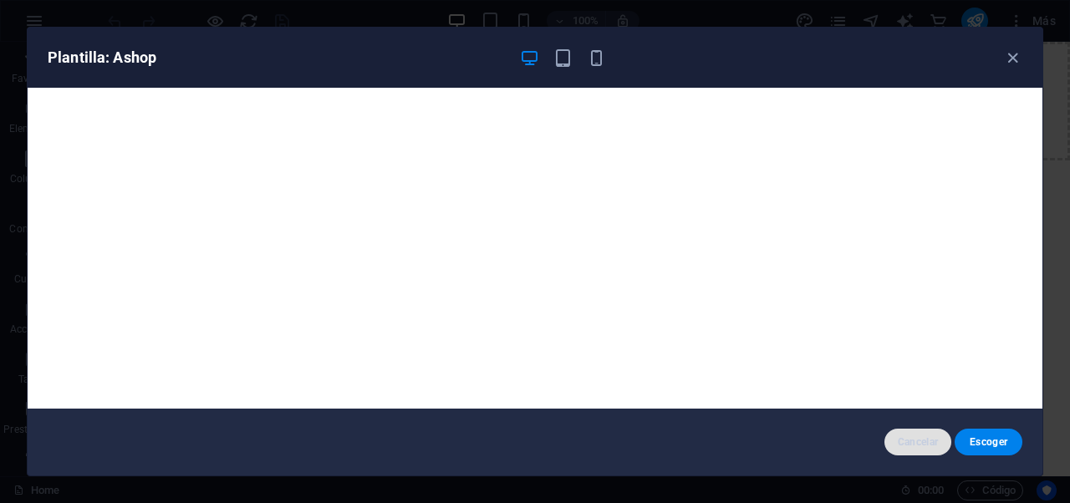
click at [945, 442] on button "Cancelar" at bounding box center [919, 442] width 68 height 27
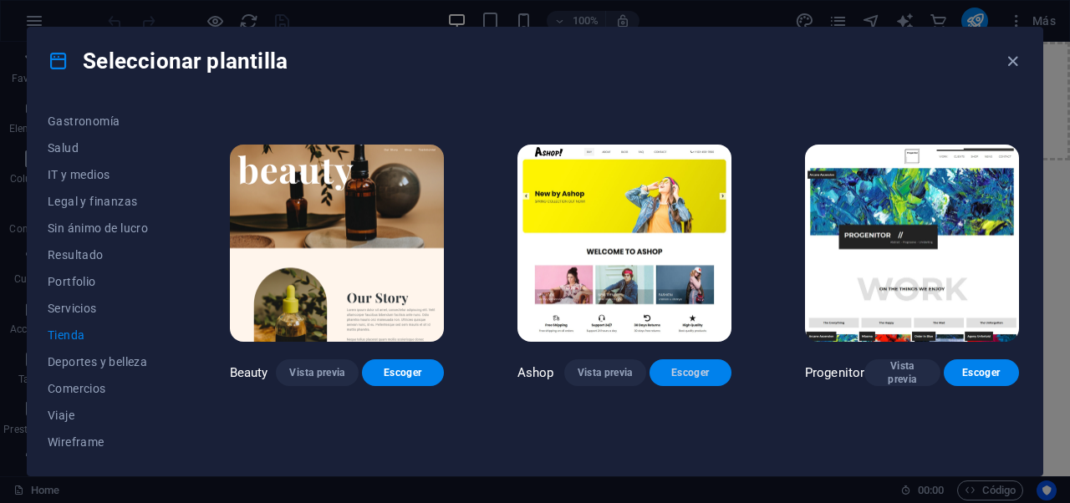
click at [706, 366] on span "Escoger" at bounding box center [690, 372] width 55 height 13
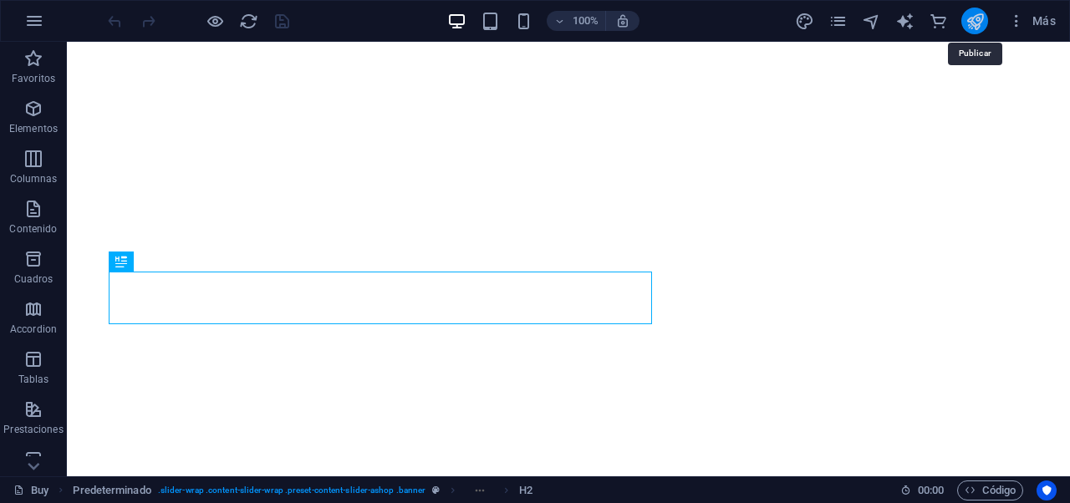
click at [973, 25] on icon "publish" at bounding box center [975, 21] width 19 height 19
